Goal: Check status

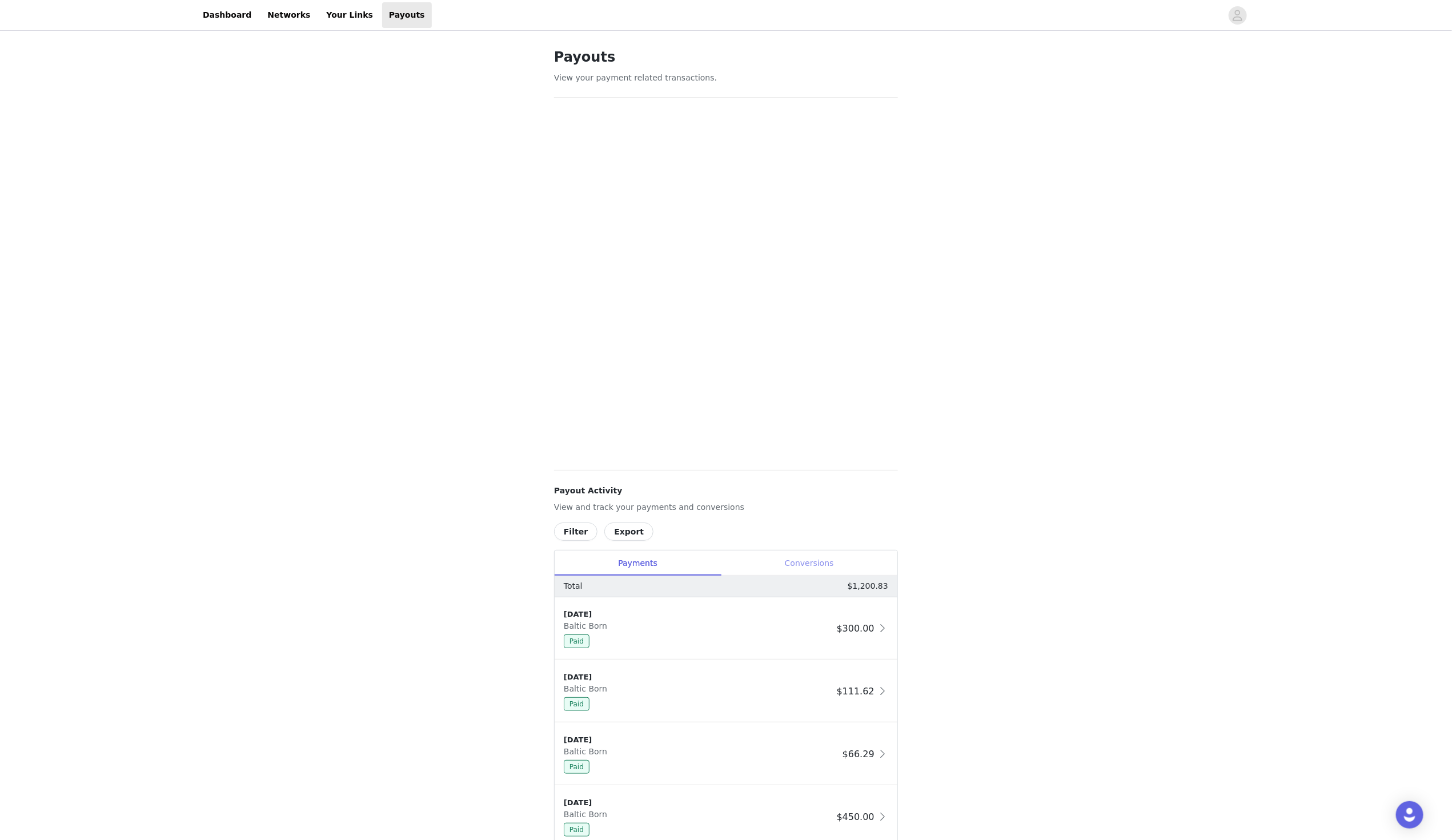
click at [803, 569] on div "Conversions" at bounding box center [809, 562] width 177 height 26
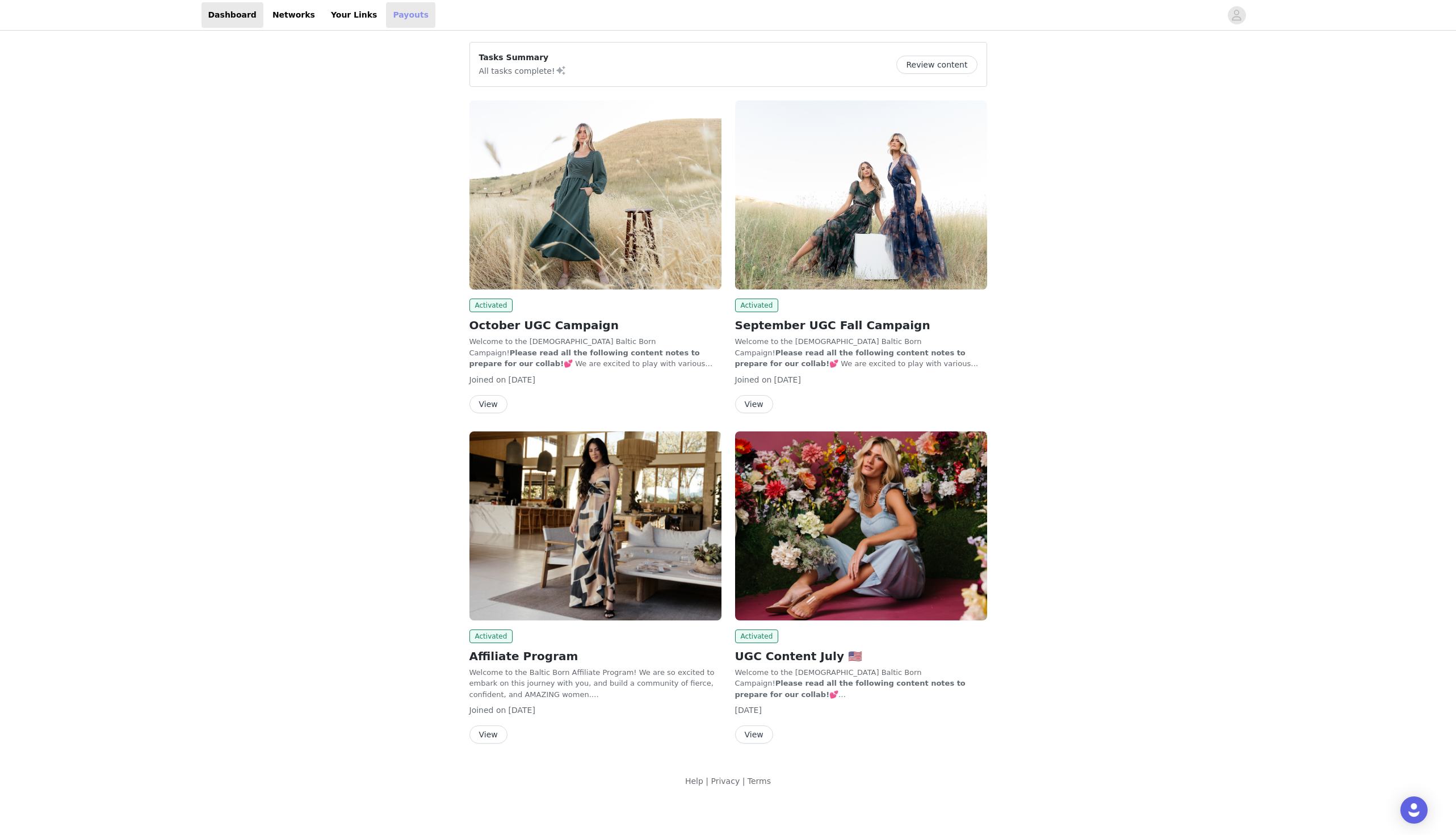
click at [391, 19] on link "Payouts" at bounding box center [411, 15] width 49 height 25
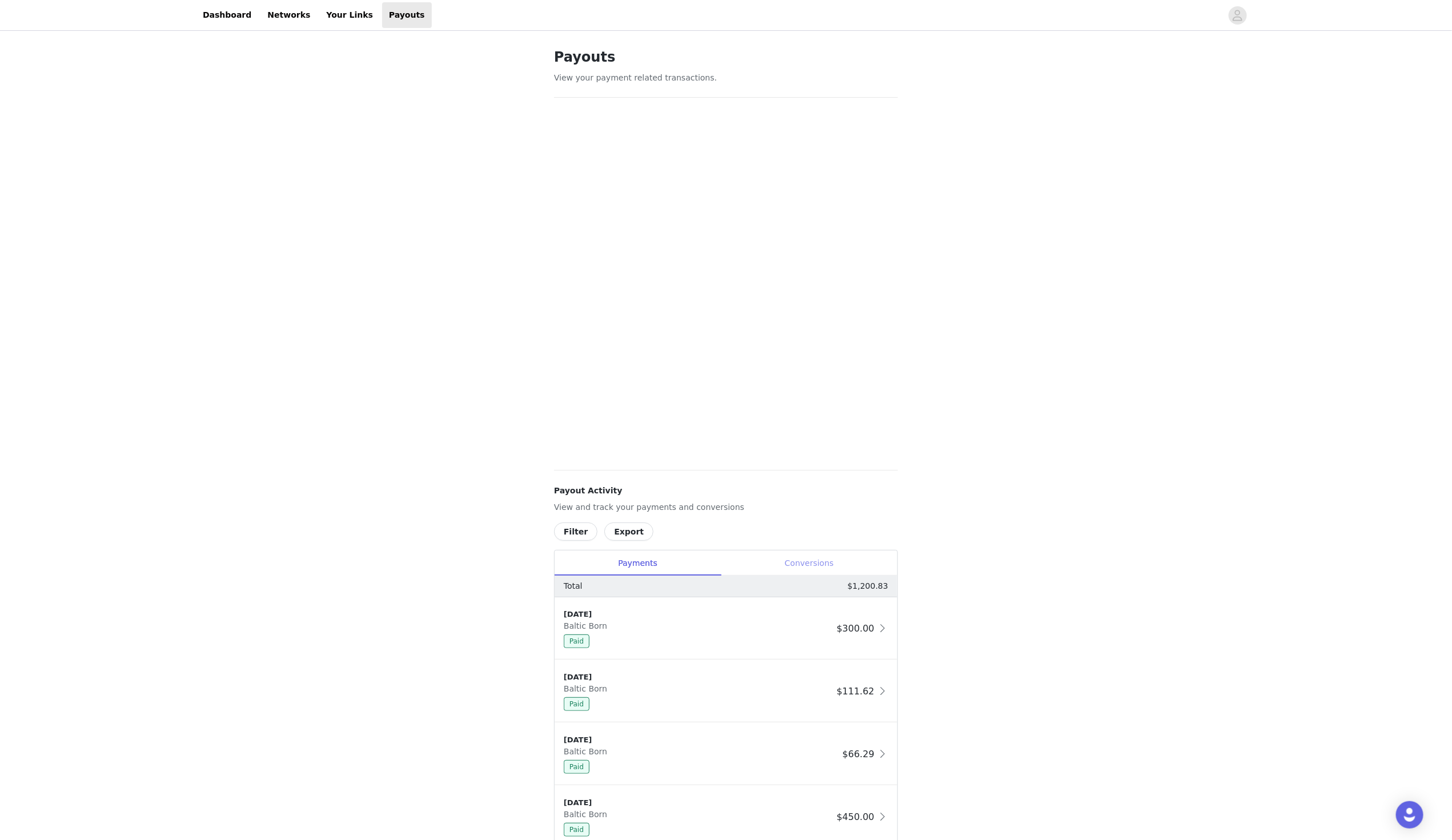
click at [808, 562] on div "Conversions" at bounding box center [809, 562] width 177 height 26
